Goal: Task Accomplishment & Management: Complete application form

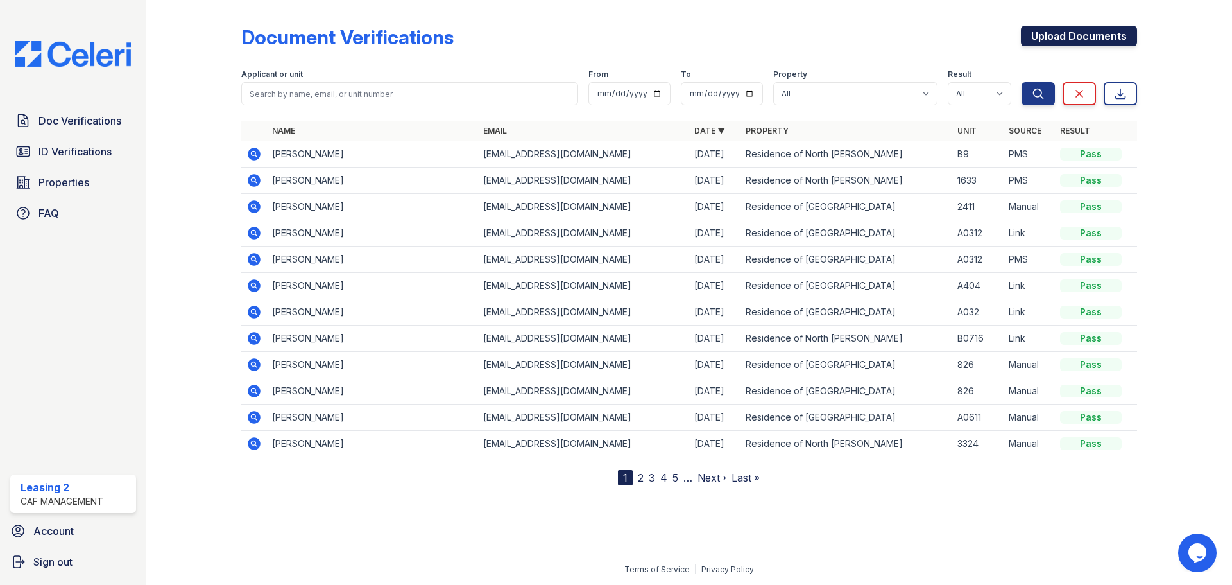
click at [1101, 42] on link "Upload Documents" at bounding box center [1079, 36] width 116 height 21
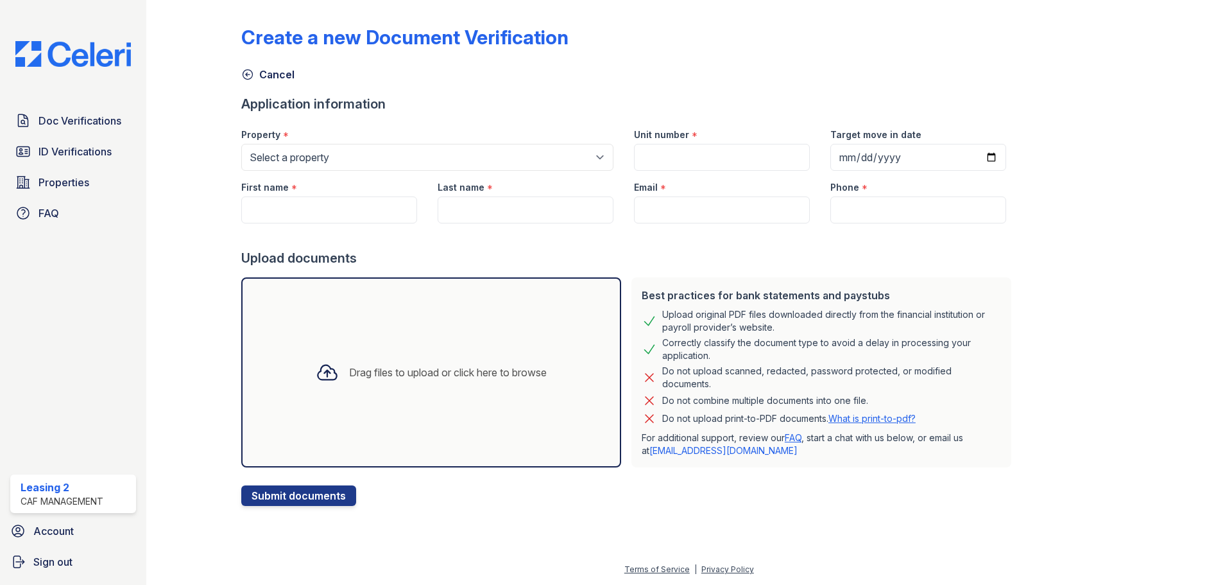
click at [530, 331] on div "Drag files to upload or click here to browse" at bounding box center [431, 372] width 380 height 190
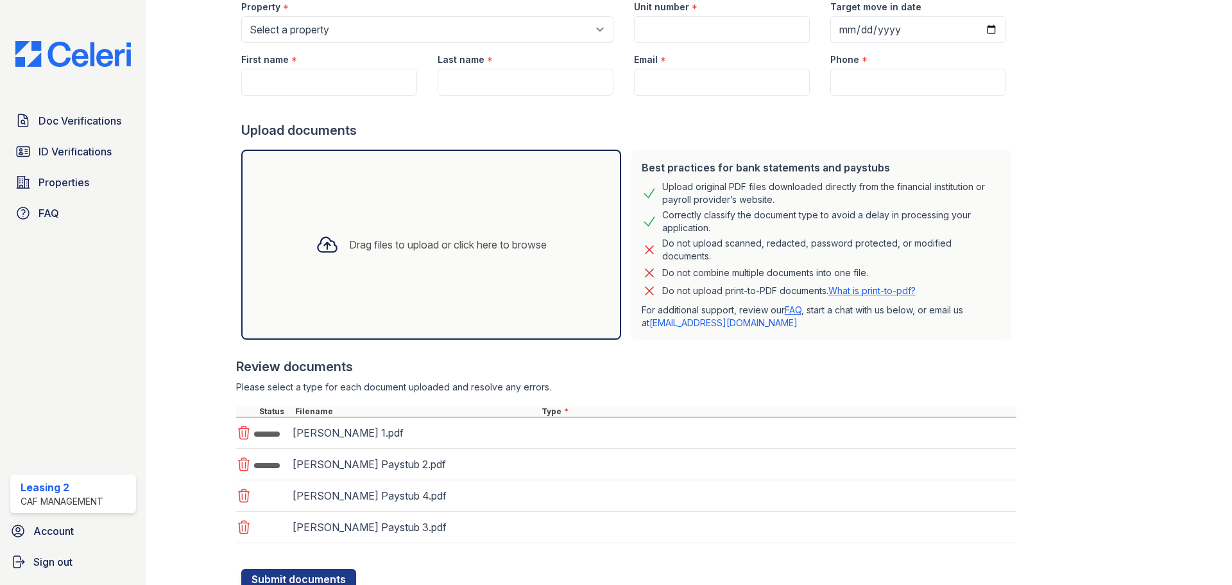
scroll to position [150, 0]
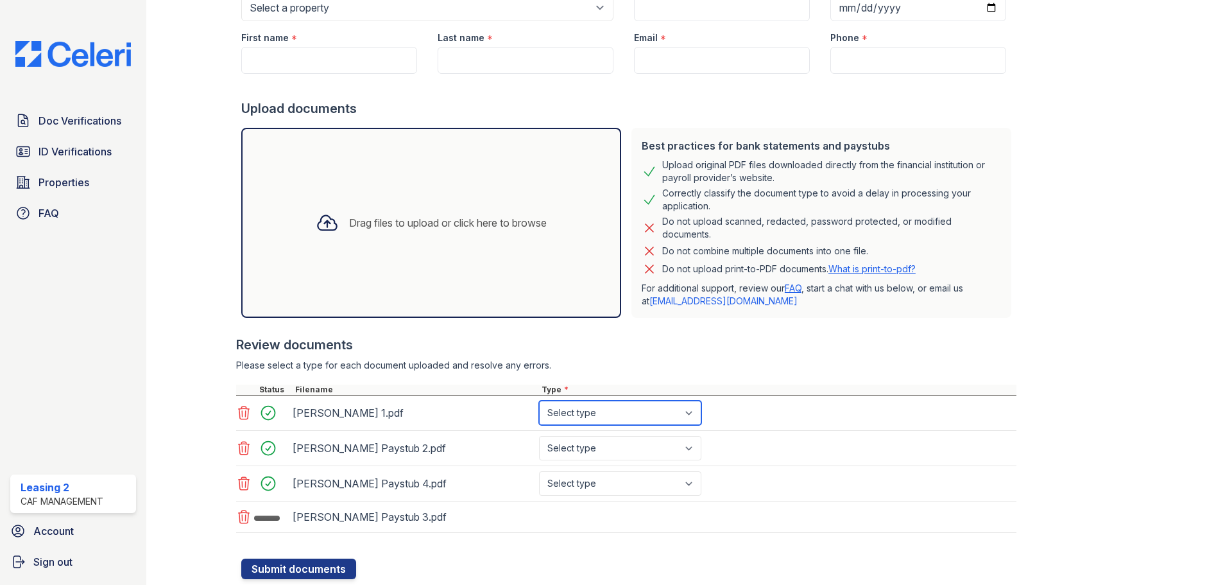
click at [619, 417] on select "Select type Paystub Bank Statement Offer Letter Tax Documents Benefit Award Let…" at bounding box center [620, 413] width 162 height 24
select select "paystub"
click at [539, 401] on select "Select type Paystub Bank Statement Offer Letter Tax Documents Benefit Award Let…" at bounding box center [620, 413] width 162 height 24
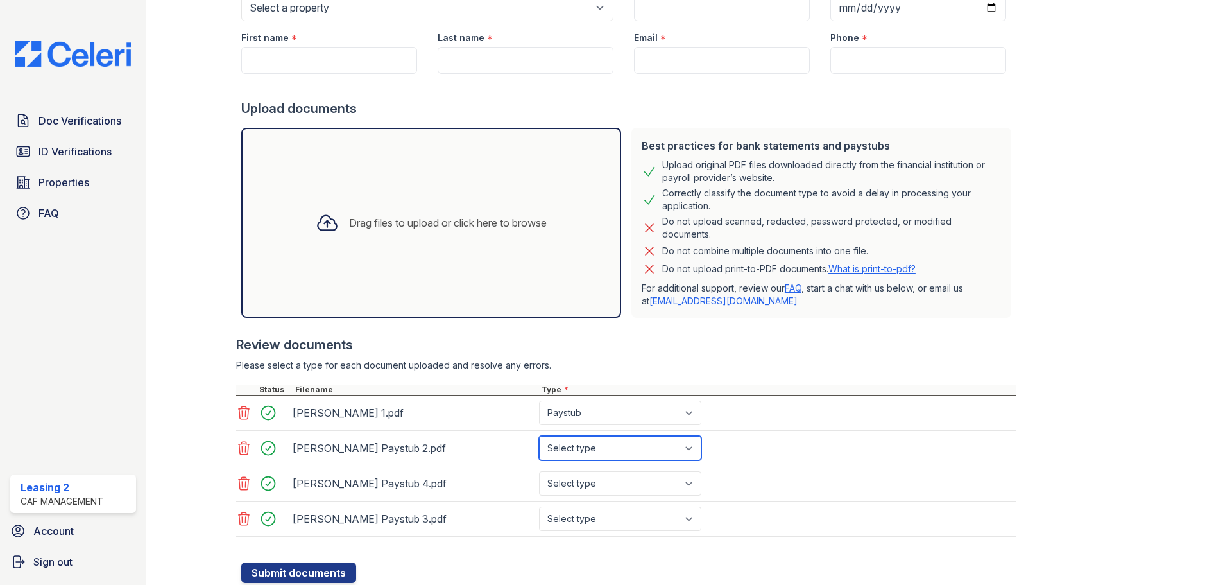
click at [616, 454] on select "Select type Paystub Bank Statement Offer Letter Tax Documents Benefit Award Let…" at bounding box center [620, 448] width 162 height 24
select select "paystub"
click at [539, 436] on select "Select type Paystub Bank Statement Offer Letter Tax Documents Benefit Award Let…" at bounding box center [620, 448] width 162 height 24
click at [616, 481] on select "Select type Paystub Bank Statement Offer Letter Tax Documents Benefit Award Let…" at bounding box center [620, 483] width 162 height 24
select select "paystub"
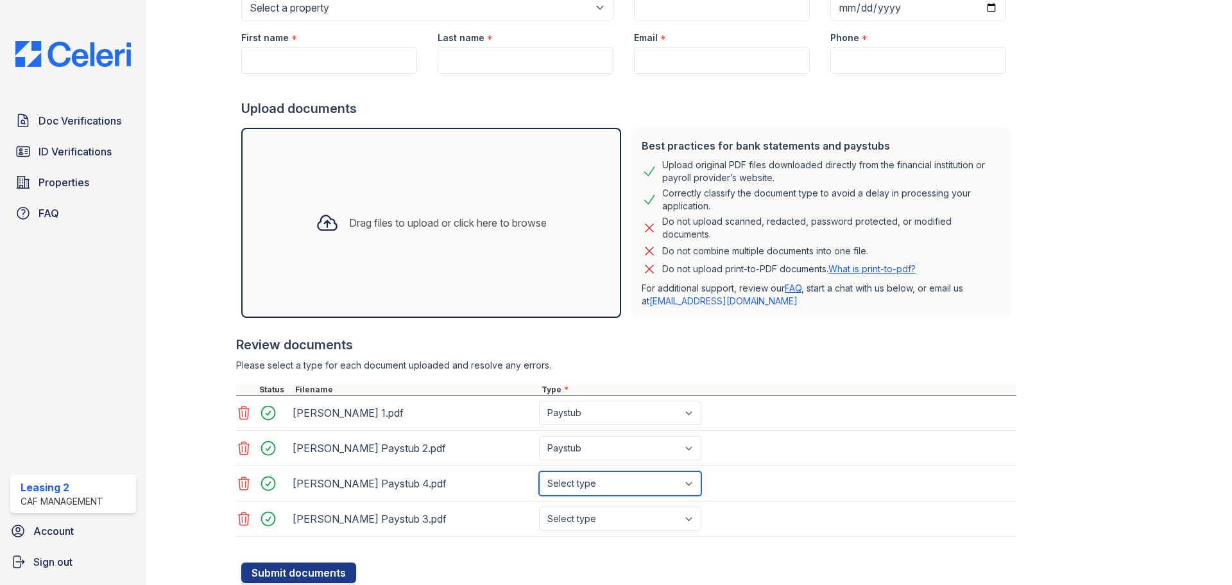
click at [539, 471] on select "Select type Paystub Bank Statement Offer Letter Tax Documents Benefit Award Let…" at bounding box center [620, 483] width 162 height 24
click at [623, 517] on select "Select type Paystub Bank Statement Offer Letter Tax Documents Benefit Award Let…" at bounding box center [620, 518] width 162 height 24
select select "paystub"
click at [539, 506] on select "Select type Paystub Bank Statement Offer Letter Tax Documents Benefit Award Let…" at bounding box center [620, 518] width 162 height 24
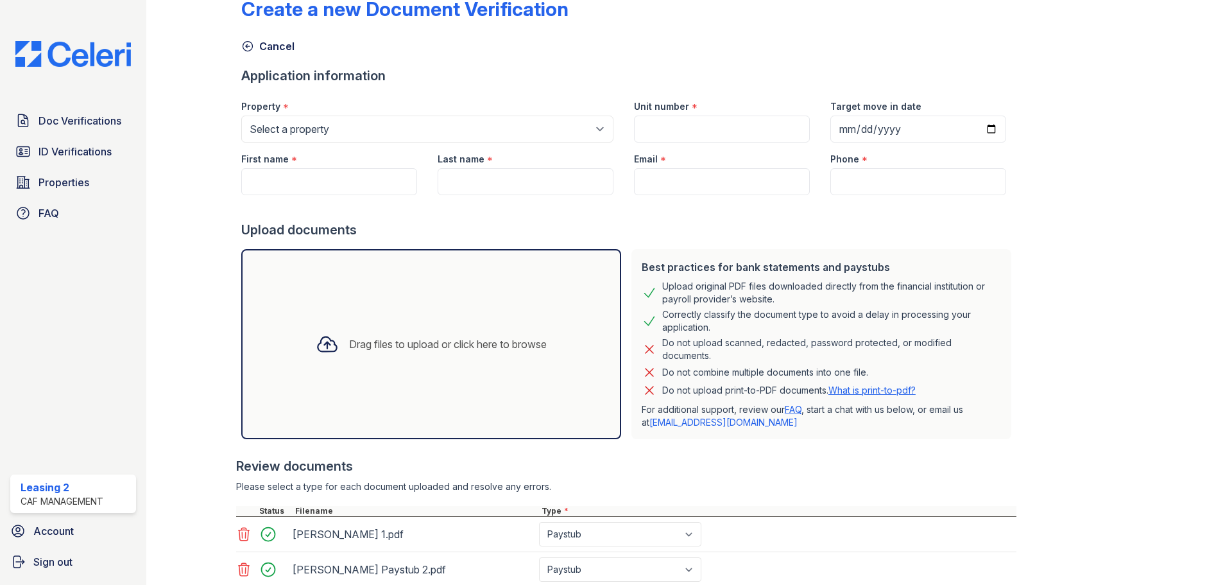
scroll to position [0, 0]
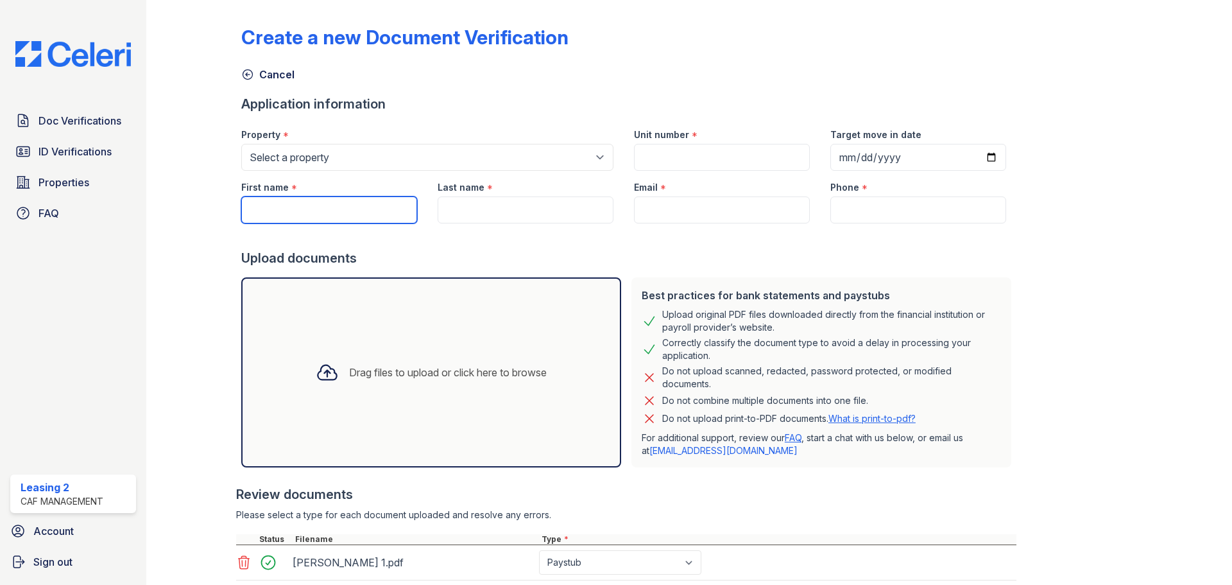
click at [300, 215] on input "First name" at bounding box center [329, 209] width 176 height 27
type input "Hector"
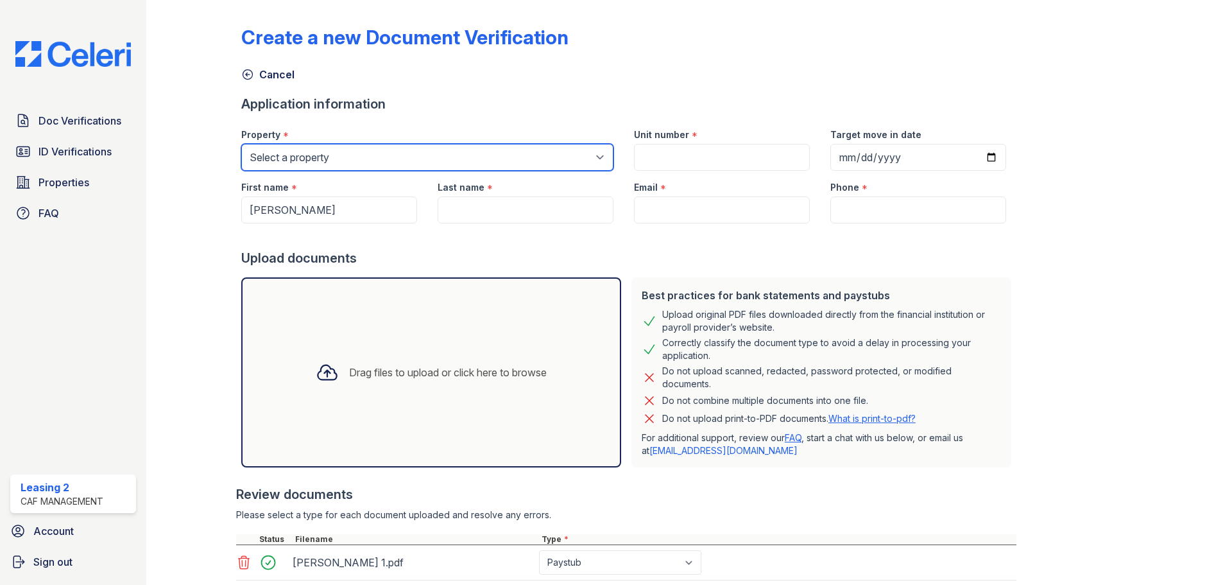
click at [592, 163] on select "Select a property Residence of North Dallas Residence of North Dallas II" at bounding box center [427, 157] width 372 height 27
select select "4593"
click at [241, 144] on select "Select a property Residence of North Dallas Residence of North Dallas II" at bounding box center [427, 157] width 372 height 27
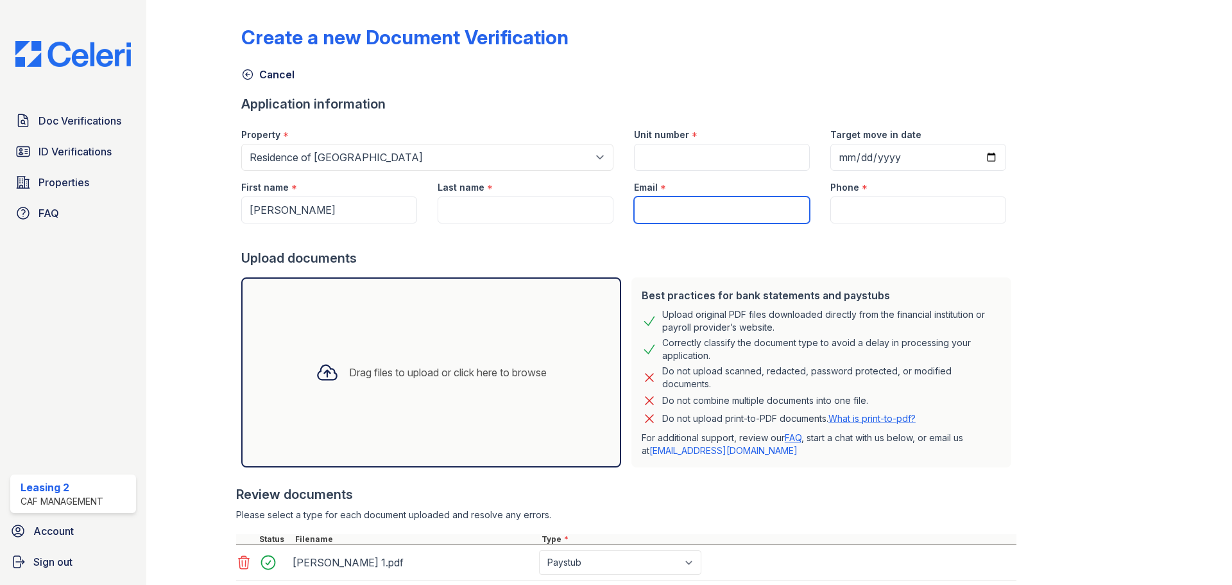
click at [703, 203] on input "Email" at bounding box center [722, 209] width 176 height 27
paste input "[EMAIL_ADDRESS][DOMAIN_NAME]"
type input "[EMAIL_ADDRESS][DOMAIN_NAME]"
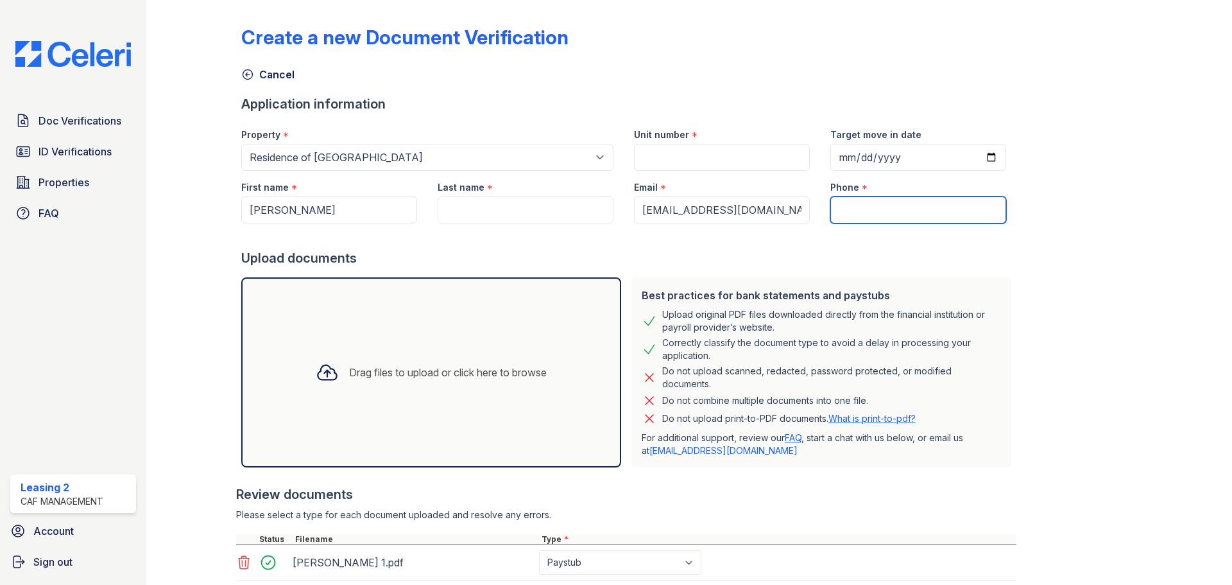
click at [859, 209] on input "Phone" at bounding box center [919, 209] width 176 height 27
paste input "(945) 985-7209"
type input "(945) 985-7209"
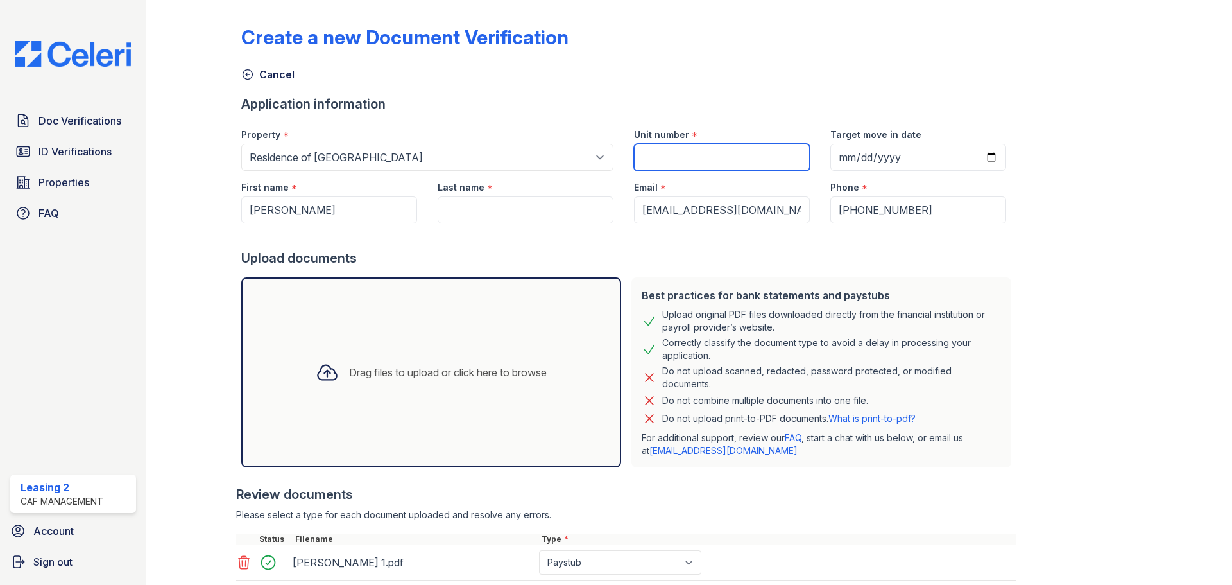
click at [700, 154] on input "Unit number" at bounding box center [722, 157] width 176 height 27
click at [554, 214] on input "Last name" at bounding box center [526, 209] width 176 height 27
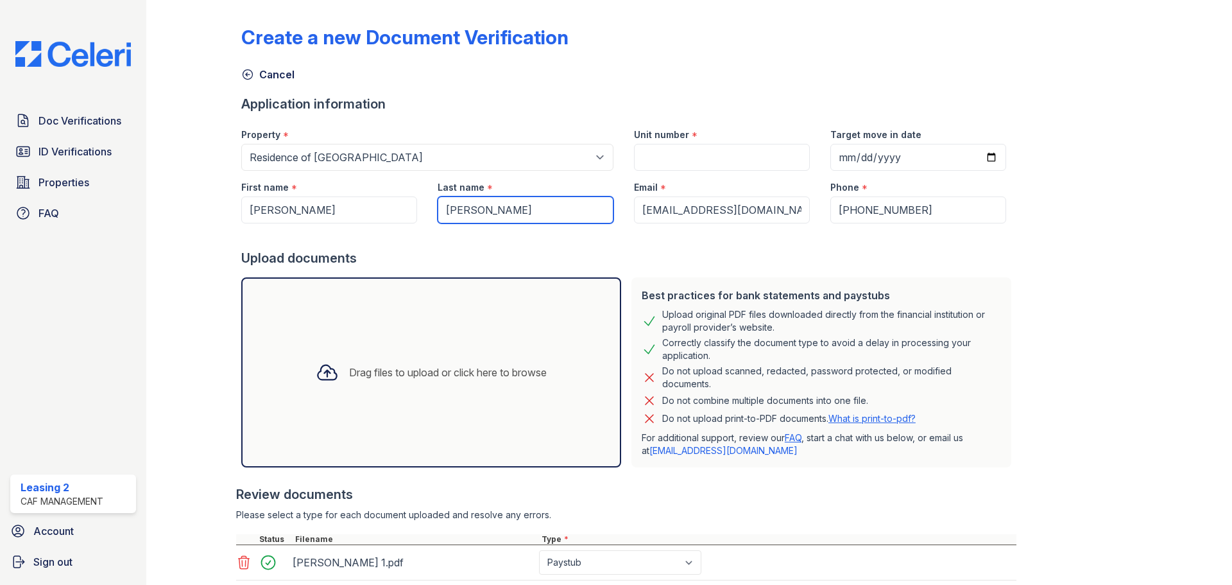
type input "Gutierrez Vargas"
click at [736, 162] on input "Unit number" at bounding box center [722, 157] width 176 height 27
type input "2411"
click at [1120, 316] on div "Create a new Document Verification Cancel Application information Property * Se…" at bounding box center [689, 368] width 896 height 727
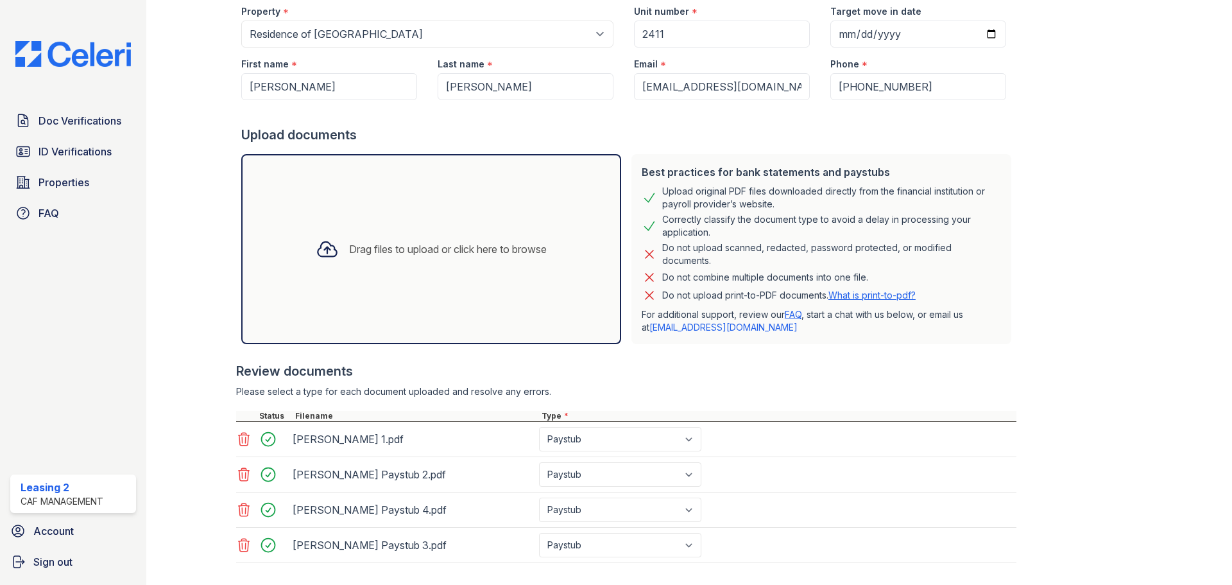
scroll to position [191, 0]
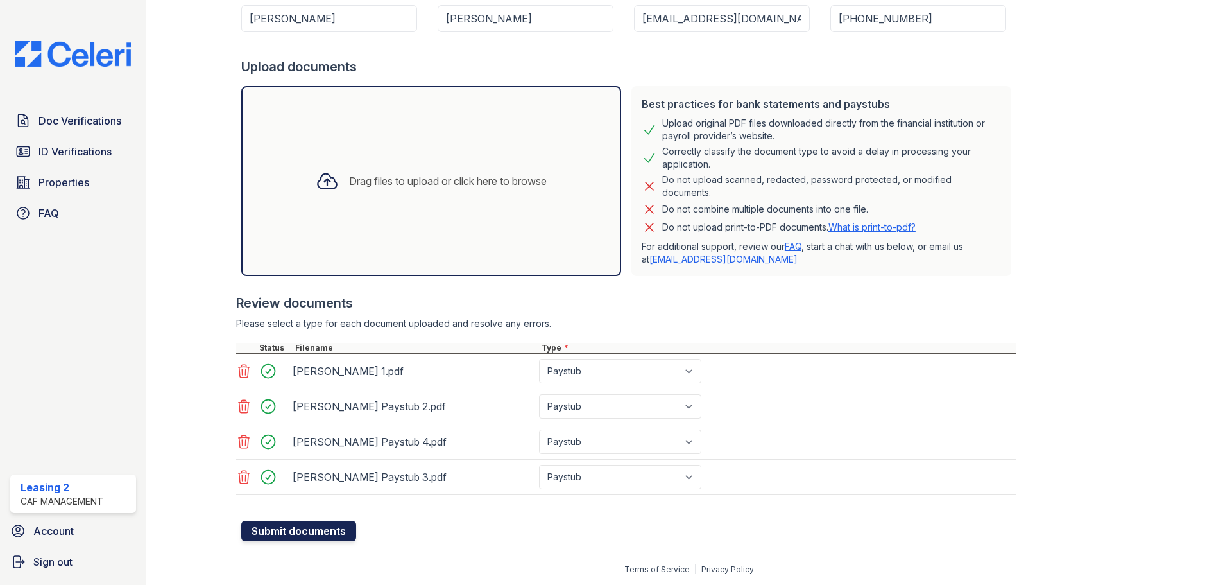
click at [320, 529] on button "Submit documents" at bounding box center [298, 531] width 115 height 21
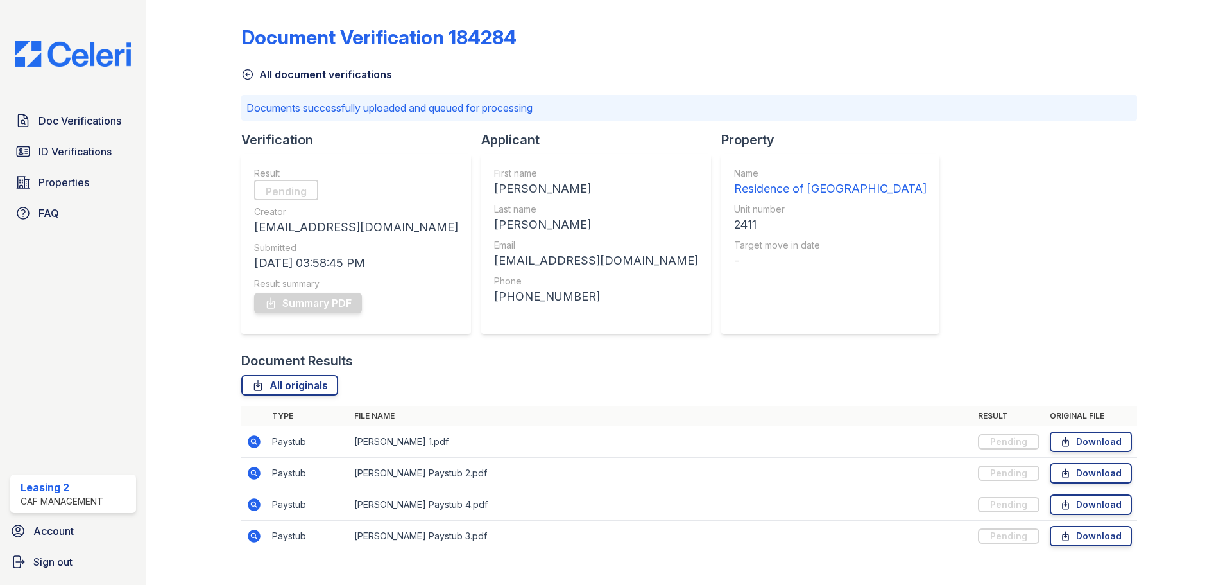
click at [436, 368] on div "Document Results" at bounding box center [689, 361] width 896 height 18
click at [449, 286] on div "Result Pending Creator Residence2@cafmanagement.com Submitted 08/28/25 03:58:45…" at bounding box center [356, 244] width 230 height 180
click at [104, 151] on span "ID Verifications" at bounding box center [75, 151] width 73 height 15
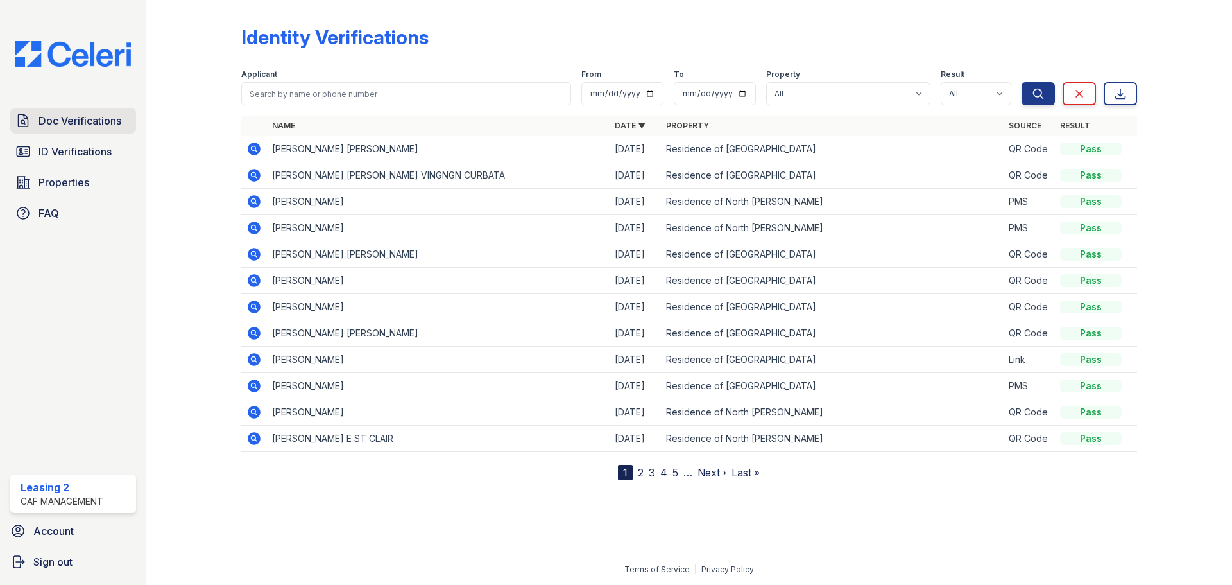
click at [105, 126] on span "Doc Verifications" at bounding box center [80, 120] width 83 height 15
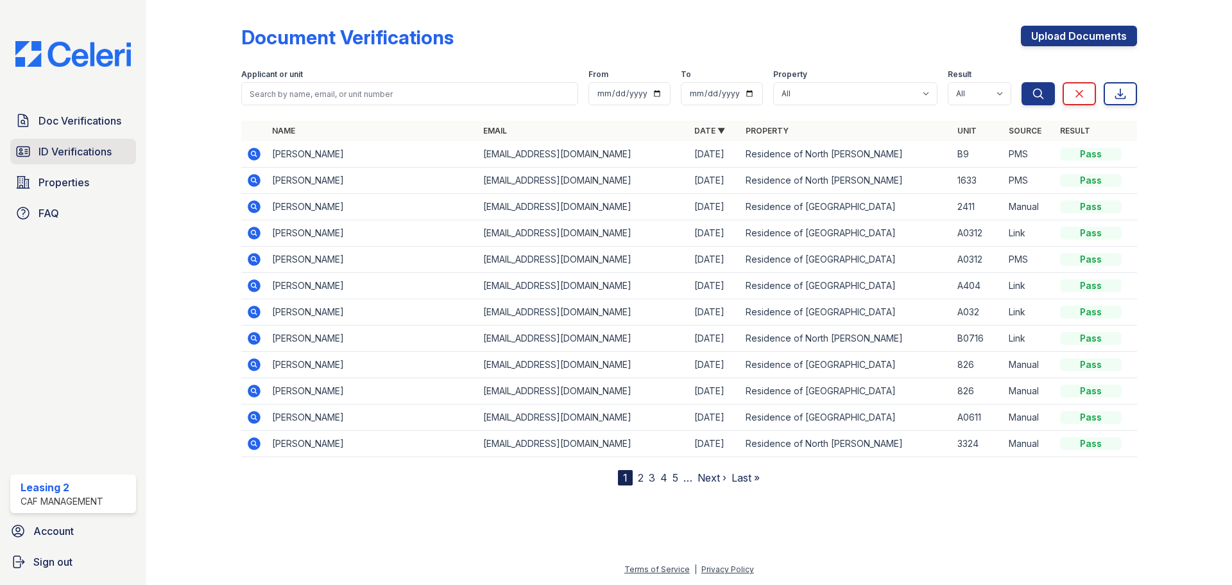
click at [103, 139] on link "ID Verifications" at bounding box center [73, 152] width 126 height 26
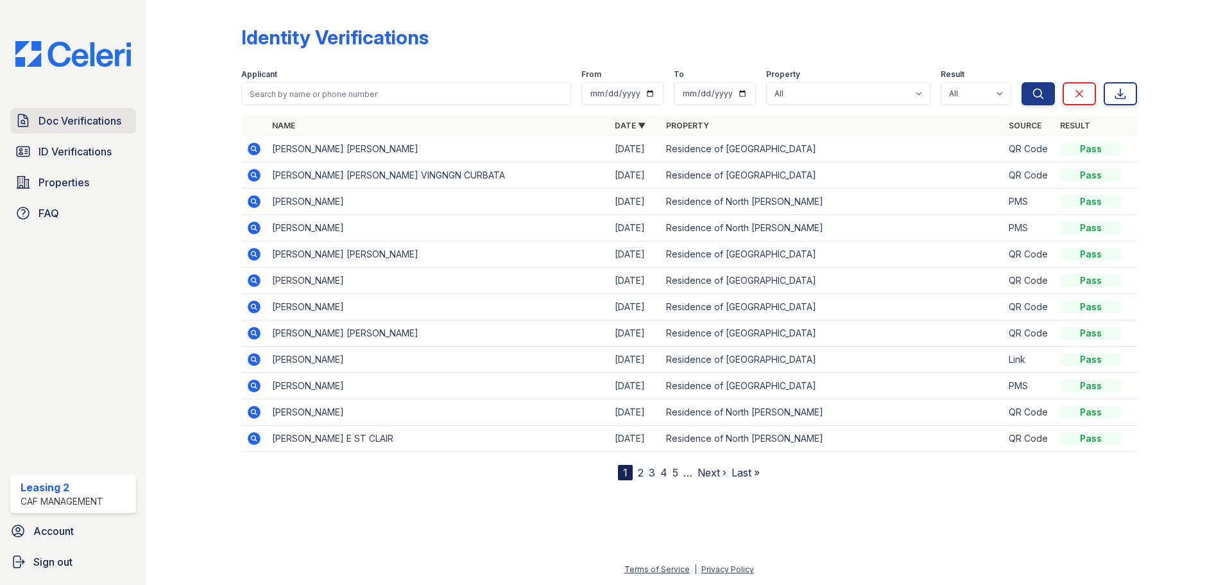
click at [117, 125] on span "Doc Verifications" at bounding box center [80, 120] width 83 height 15
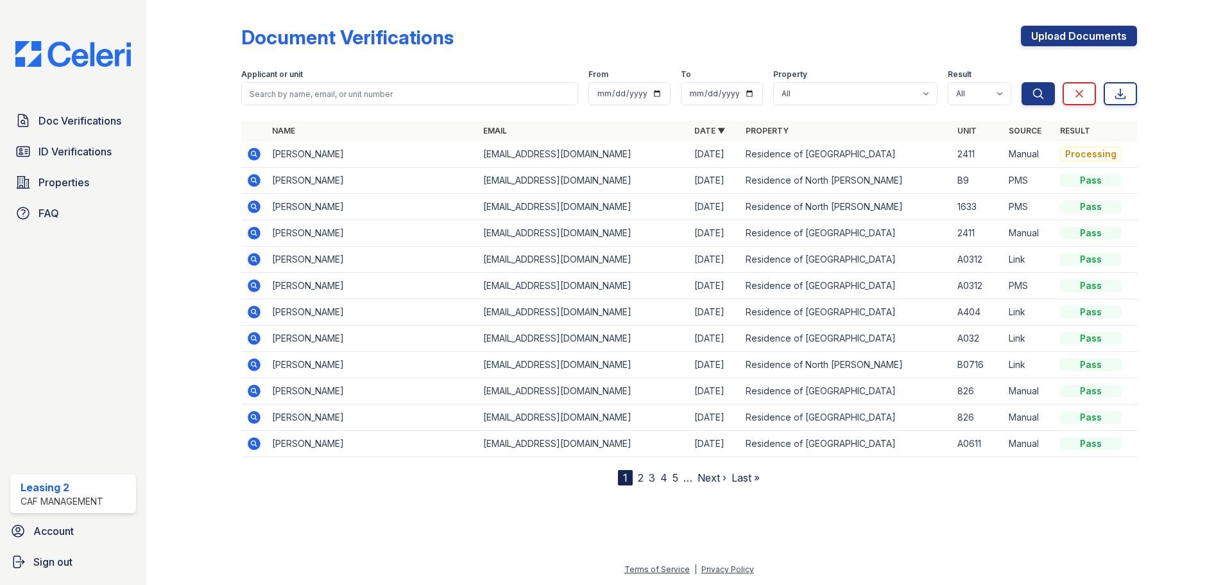
click at [256, 157] on icon at bounding box center [253, 153] width 15 height 15
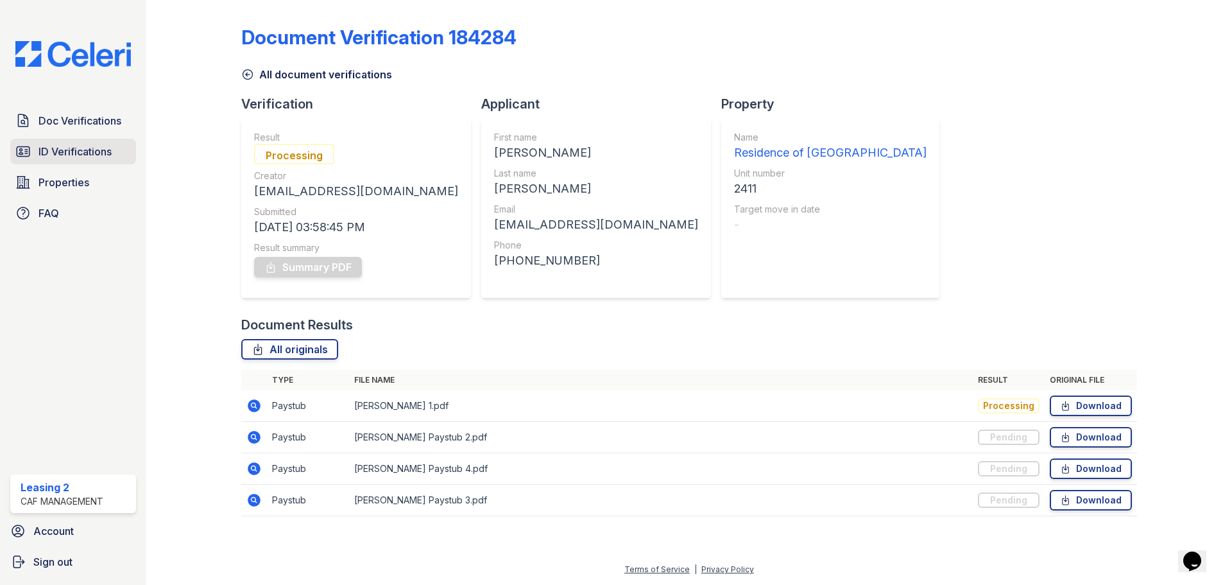
click at [77, 150] on span "ID Verifications" at bounding box center [75, 151] width 73 height 15
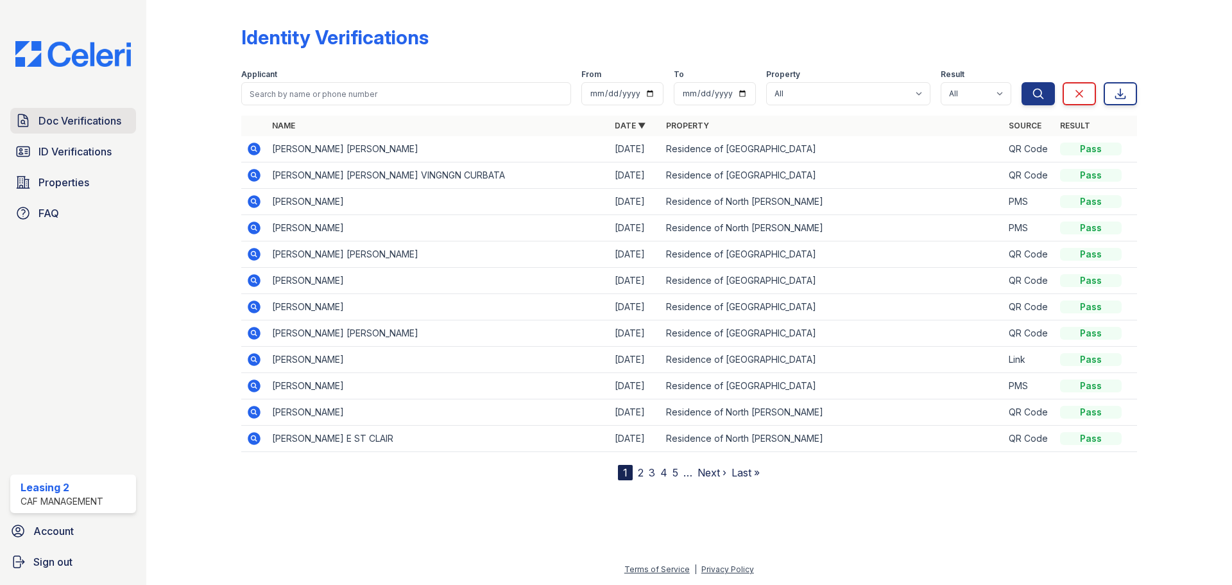
click at [113, 121] on span "Doc Verifications" at bounding box center [80, 120] width 83 height 15
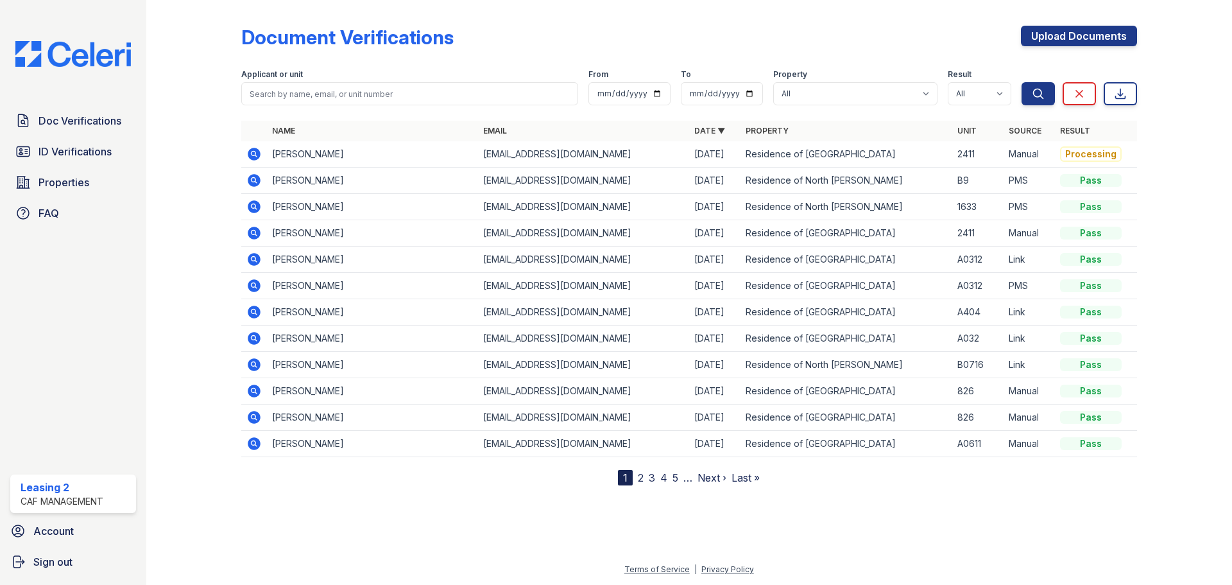
click at [255, 151] on icon at bounding box center [254, 154] width 13 height 13
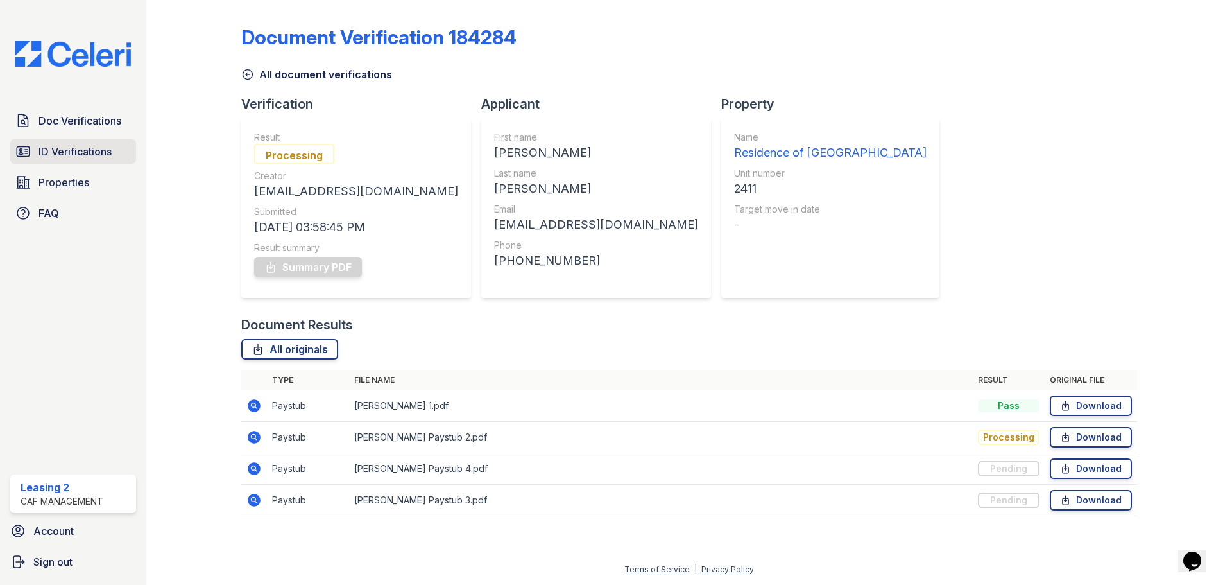
click at [105, 150] on span "ID Verifications" at bounding box center [75, 151] width 73 height 15
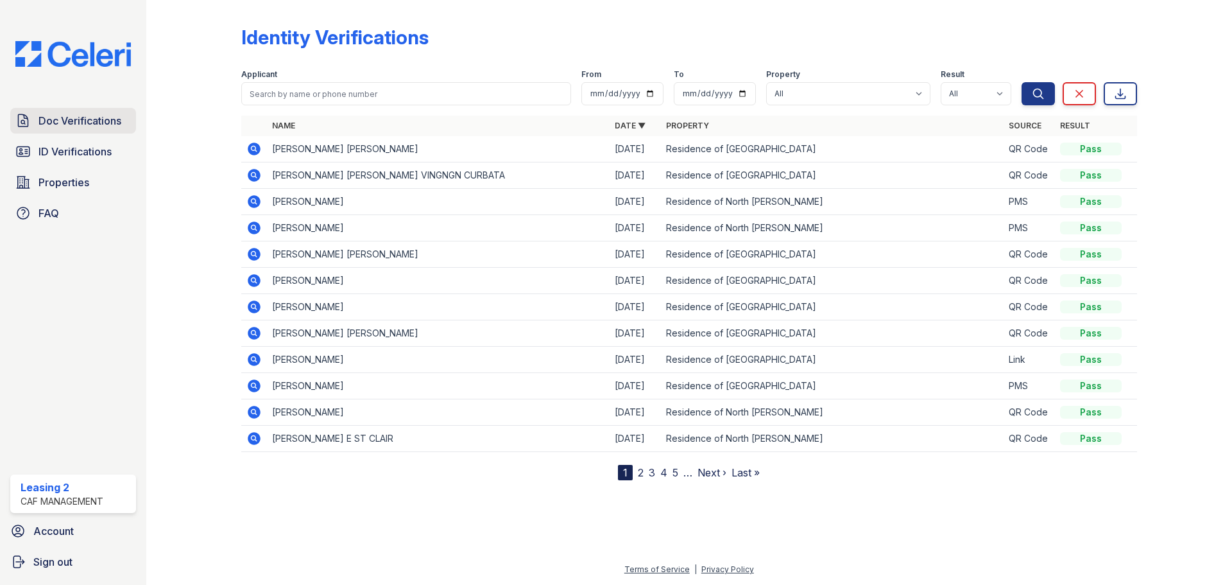
click at [99, 115] on span "Doc Verifications" at bounding box center [80, 120] width 83 height 15
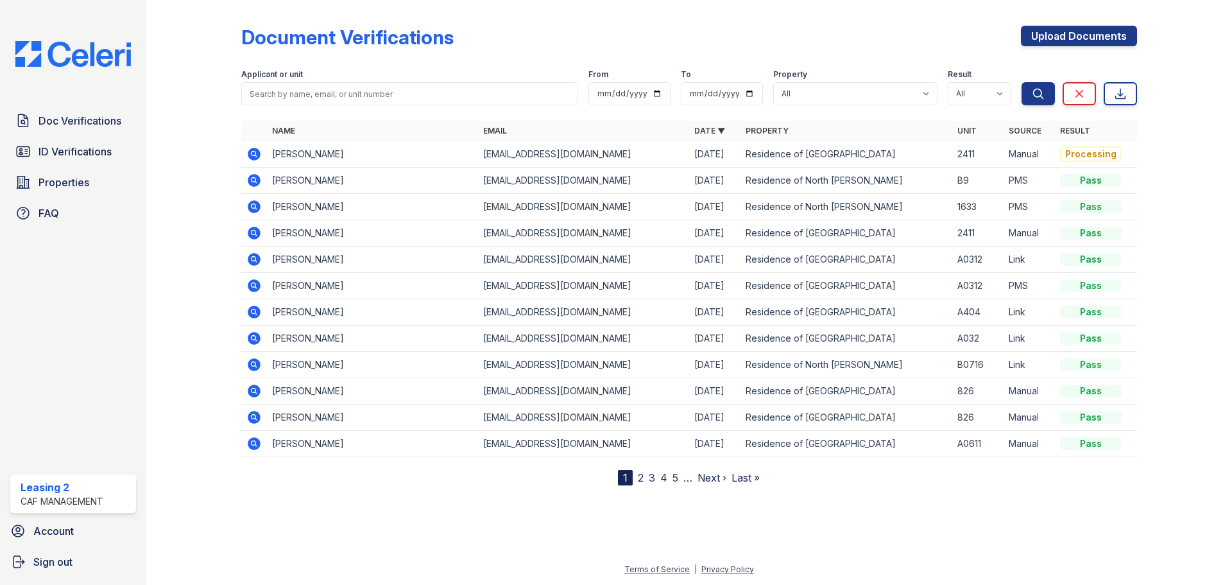
click at [251, 151] on icon at bounding box center [254, 154] width 13 height 13
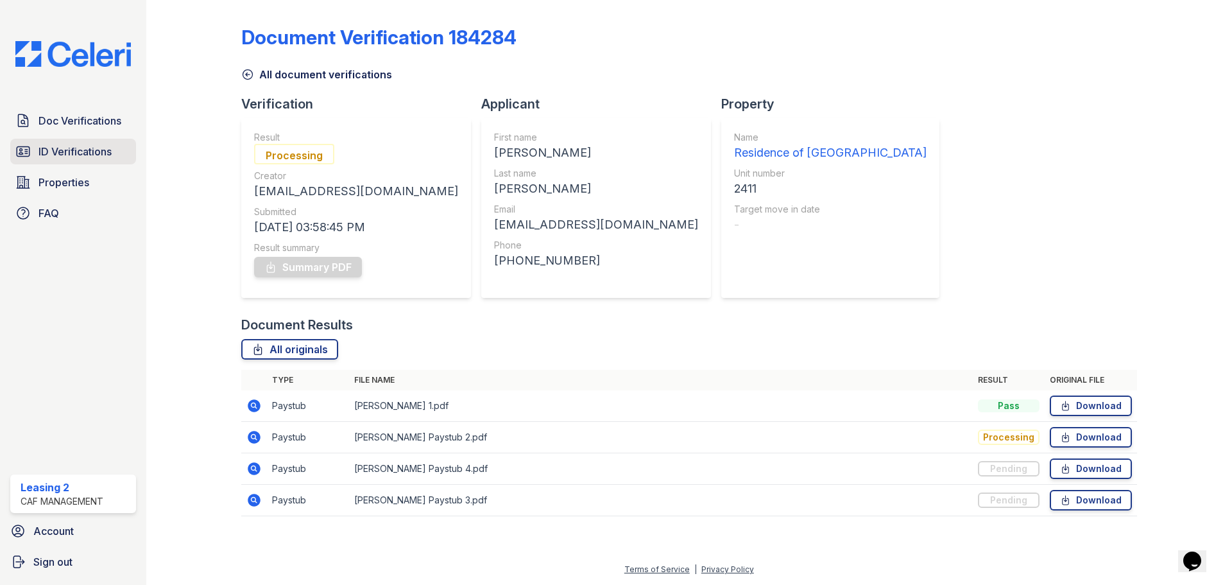
click at [92, 157] on span "ID Verifications" at bounding box center [75, 151] width 73 height 15
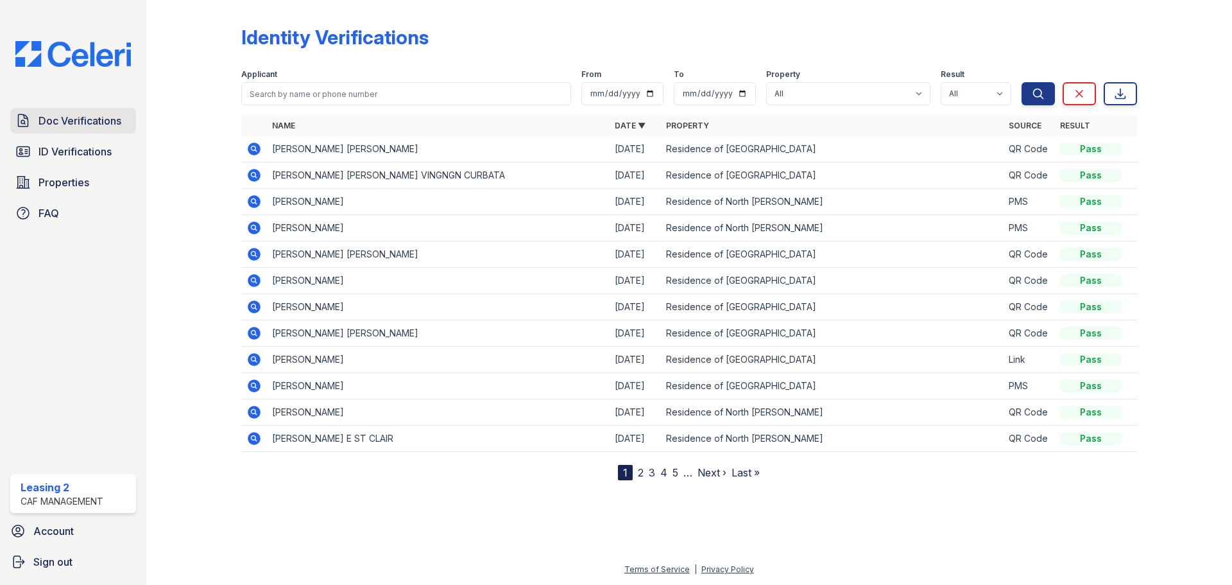
click at [90, 121] on span "Doc Verifications" at bounding box center [80, 120] width 83 height 15
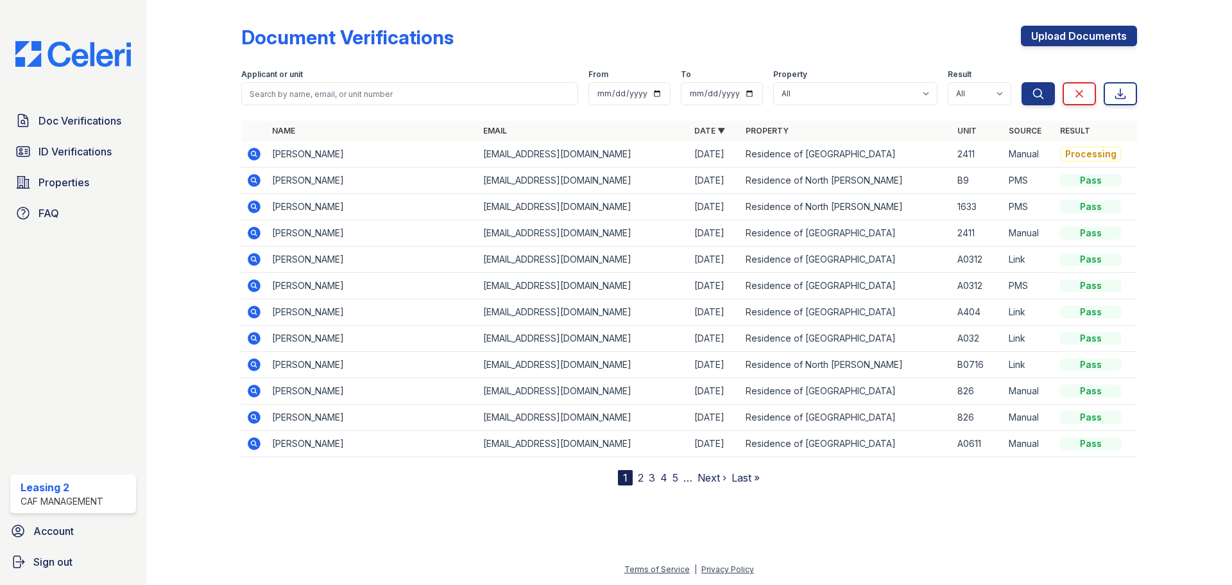
click at [251, 153] on icon at bounding box center [253, 153] width 15 height 15
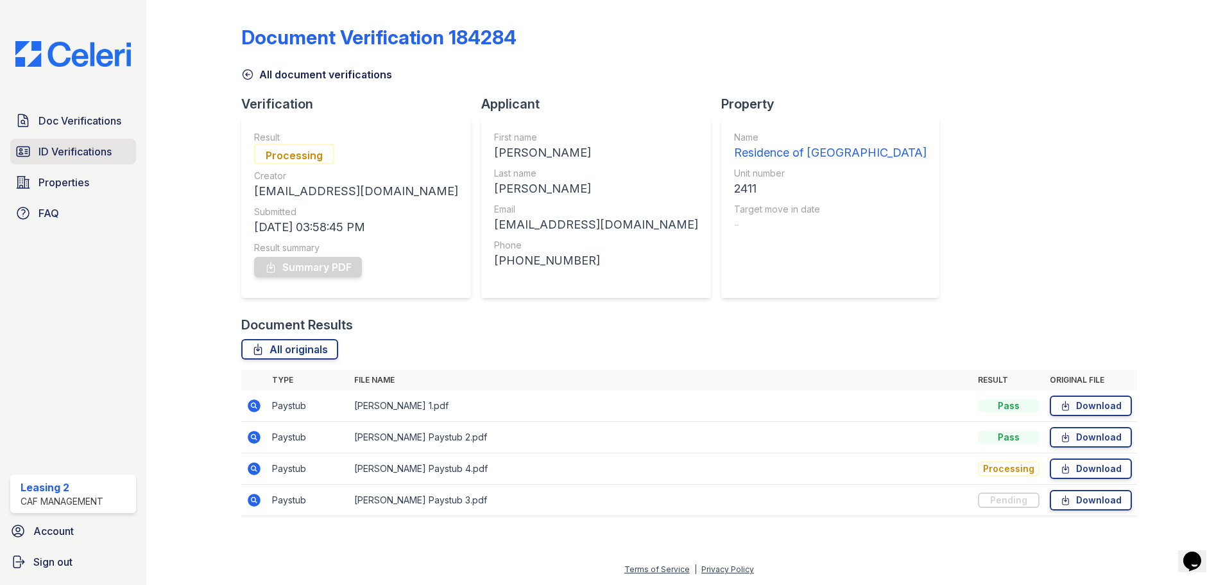
click at [115, 154] on link "ID Verifications" at bounding box center [73, 152] width 126 height 26
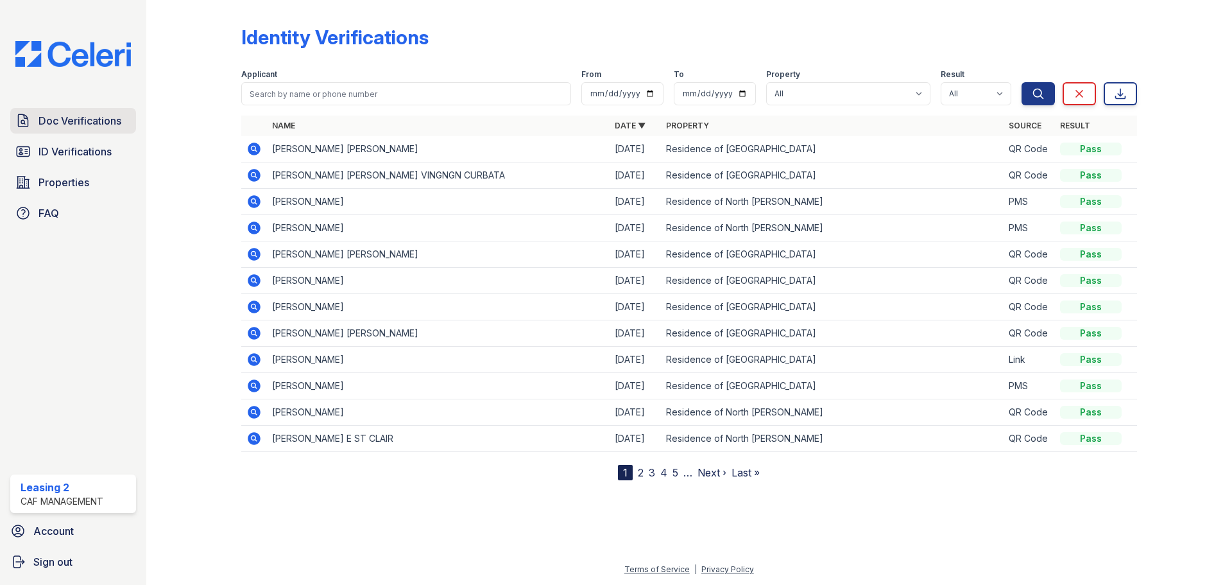
click at [70, 125] on span "Doc Verifications" at bounding box center [80, 120] width 83 height 15
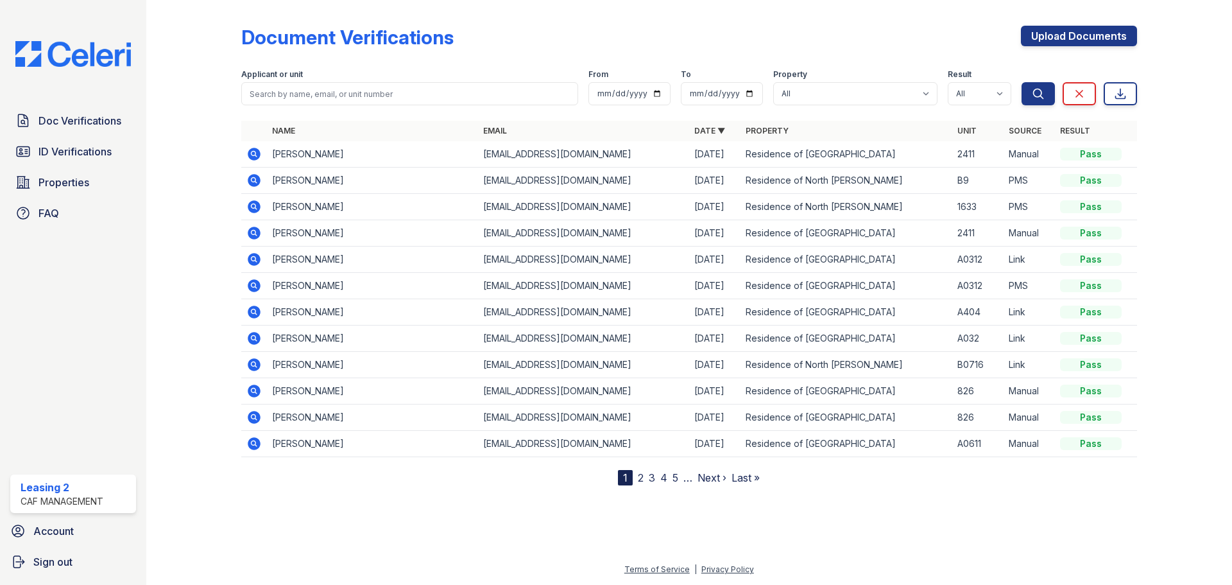
click at [256, 151] on icon at bounding box center [254, 154] width 13 height 13
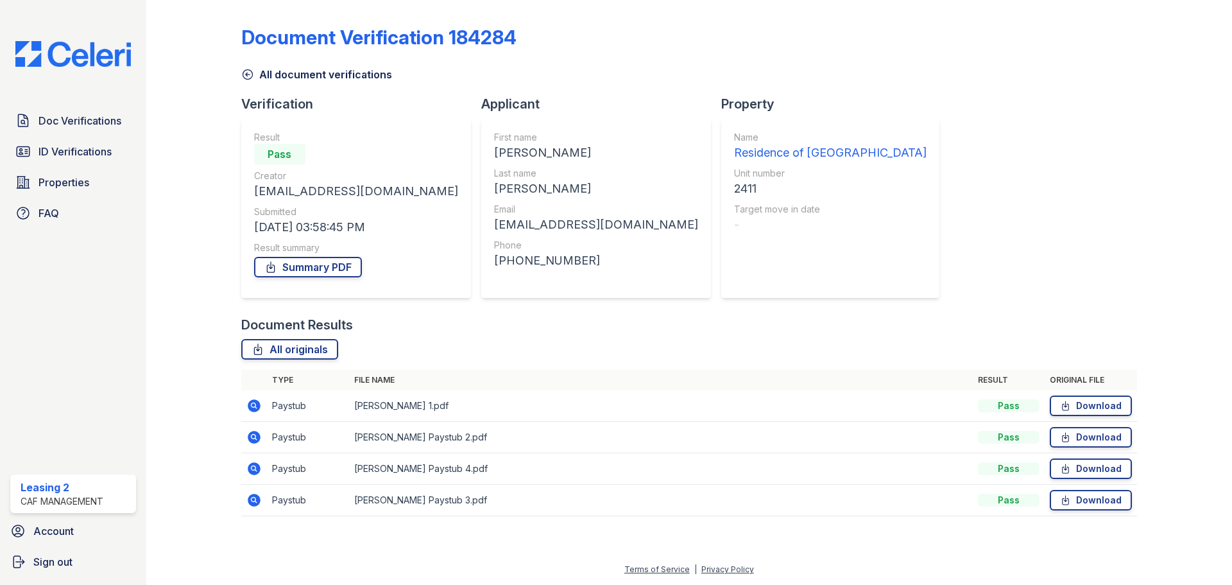
click at [322, 74] on link "All document verifications" at bounding box center [316, 74] width 151 height 15
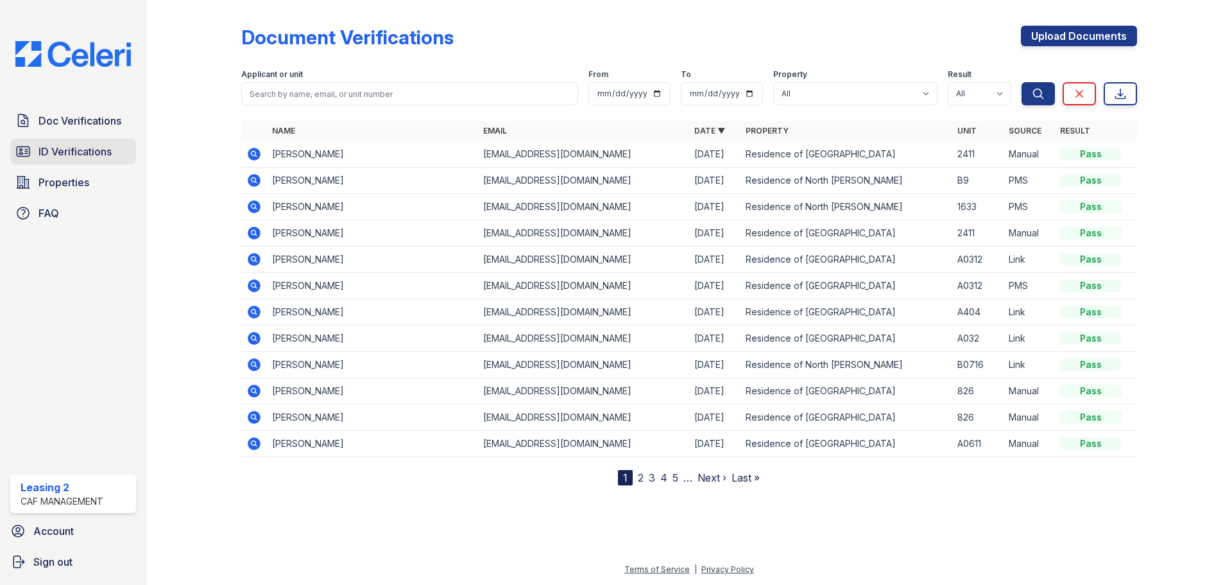
click at [110, 157] on span "ID Verifications" at bounding box center [75, 151] width 73 height 15
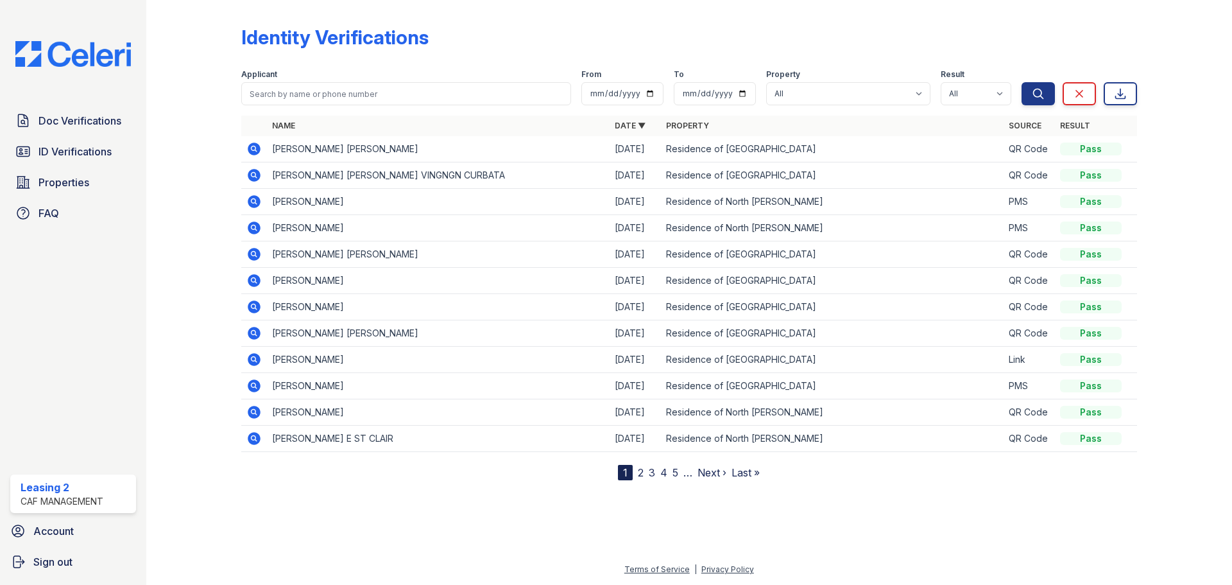
click at [585, 37] on div "Identity Verifications" at bounding box center [689, 42] width 896 height 33
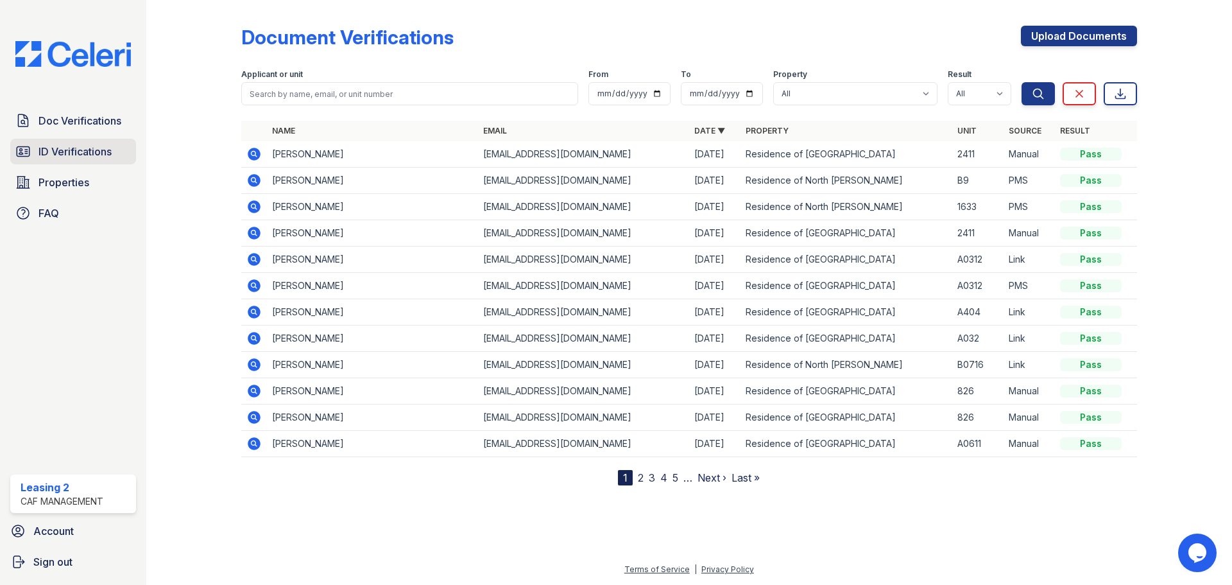
click at [99, 162] on link "ID Verifications" at bounding box center [73, 152] width 126 height 26
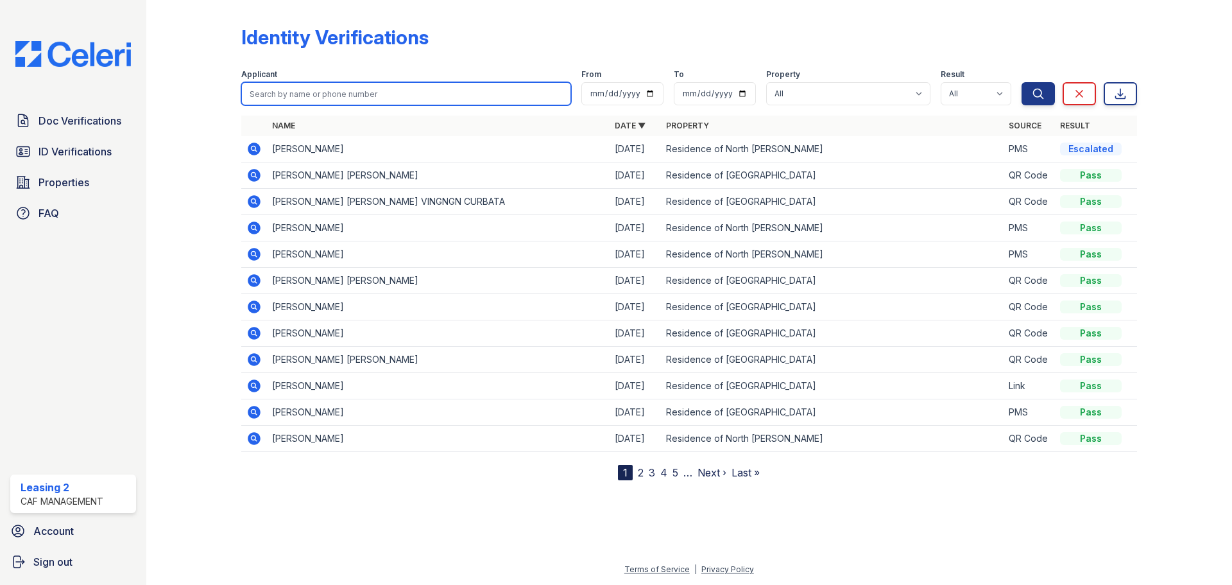
click at [345, 92] on input "search" at bounding box center [406, 93] width 330 height 23
type input "[PERSON_NAME]"
click at [1022, 82] on button "Search" at bounding box center [1038, 93] width 33 height 23
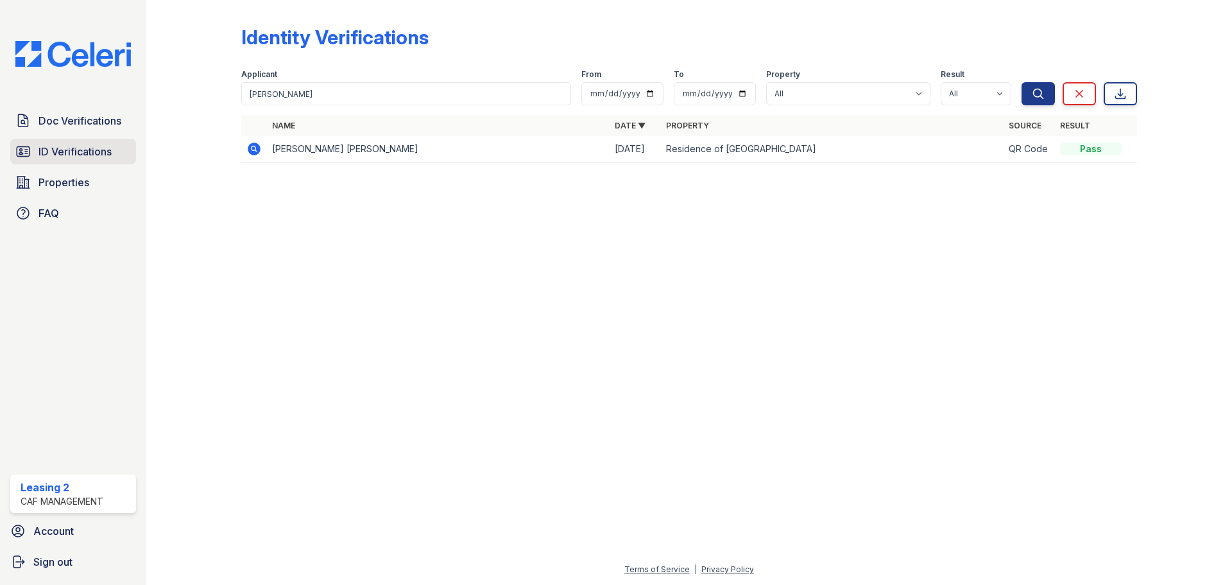
click at [118, 158] on link "ID Verifications" at bounding box center [73, 152] width 126 height 26
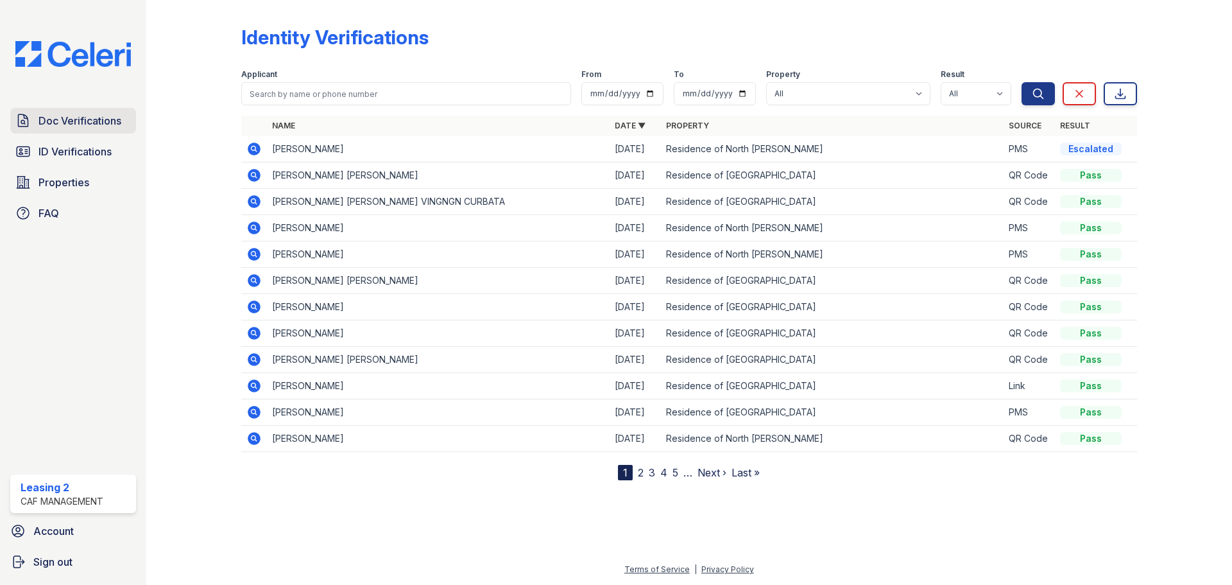
click at [101, 128] on span "Doc Verifications" at bounding box center [80, 120] width 83 height 15
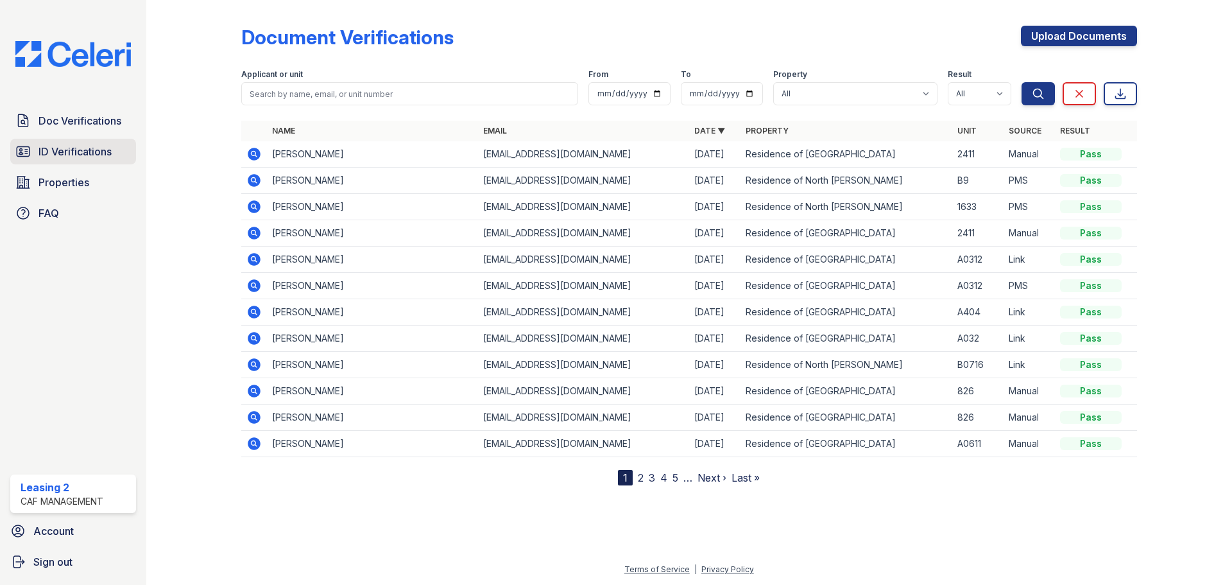
click at [100, 142] on link "ID Verifications" at bounding box center [73, 152] width 126 height 26
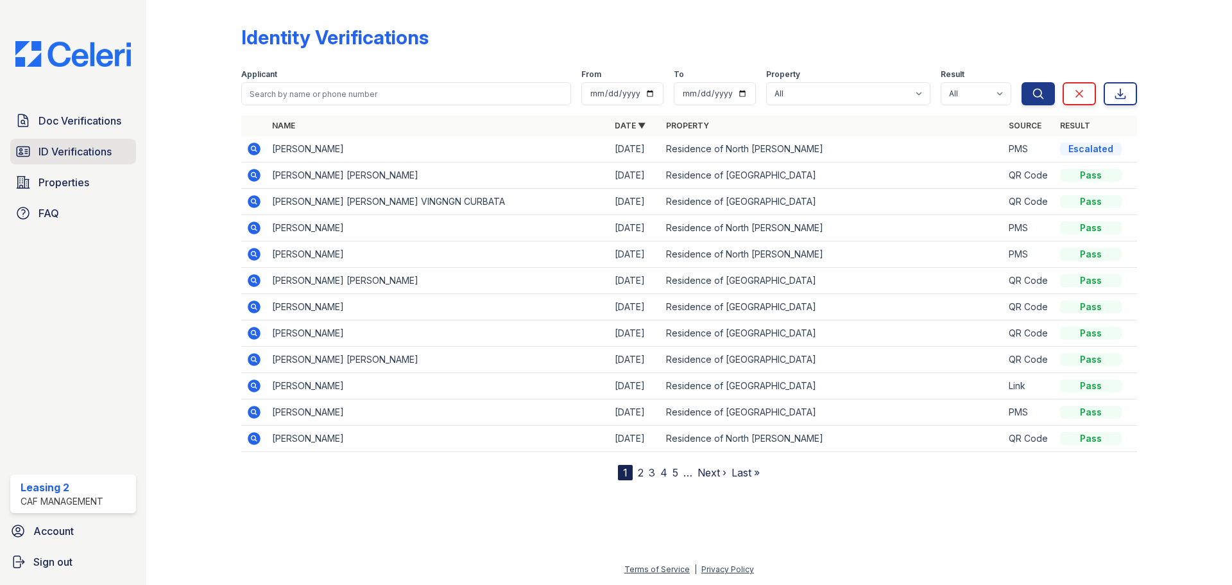
click at [128, 150] on link "ID Verifications" at bounding box center [73, 152] width 126 height 26
